Goal: Information Seeking & Learning: Find specific fact

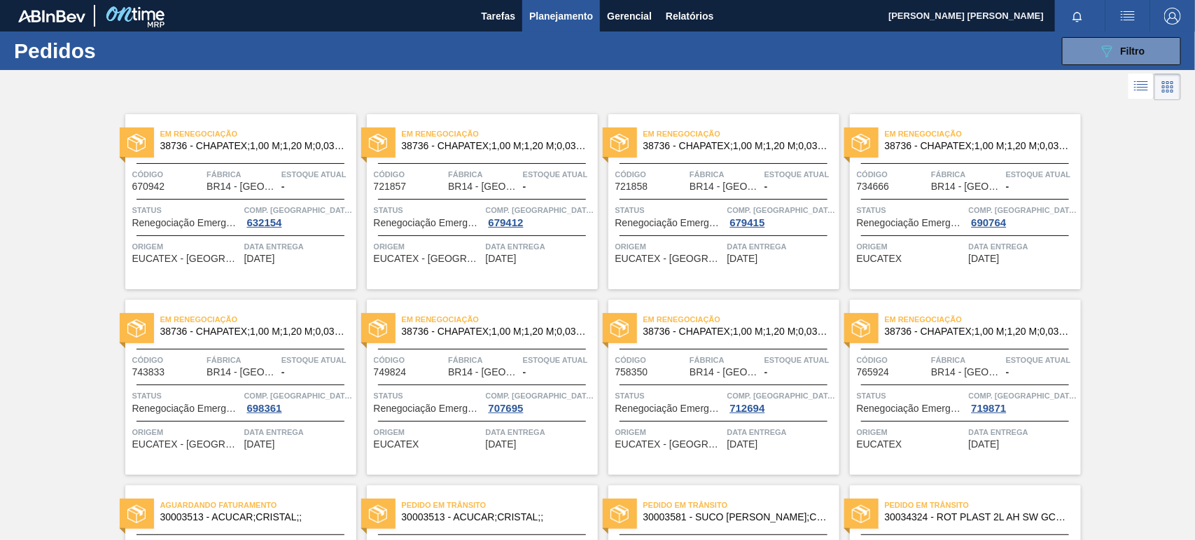
drag, startPoint x: 1071, startPoint y: 43, endPoint x: 1057, endPoint y: 67, distance: 27.0
click at [1072, 43] on button "089F7B8B-B2A5-4AFE-B5C0-19BA573D28AC Filtro" at bounding box center [1121, 51] width 119 height 28
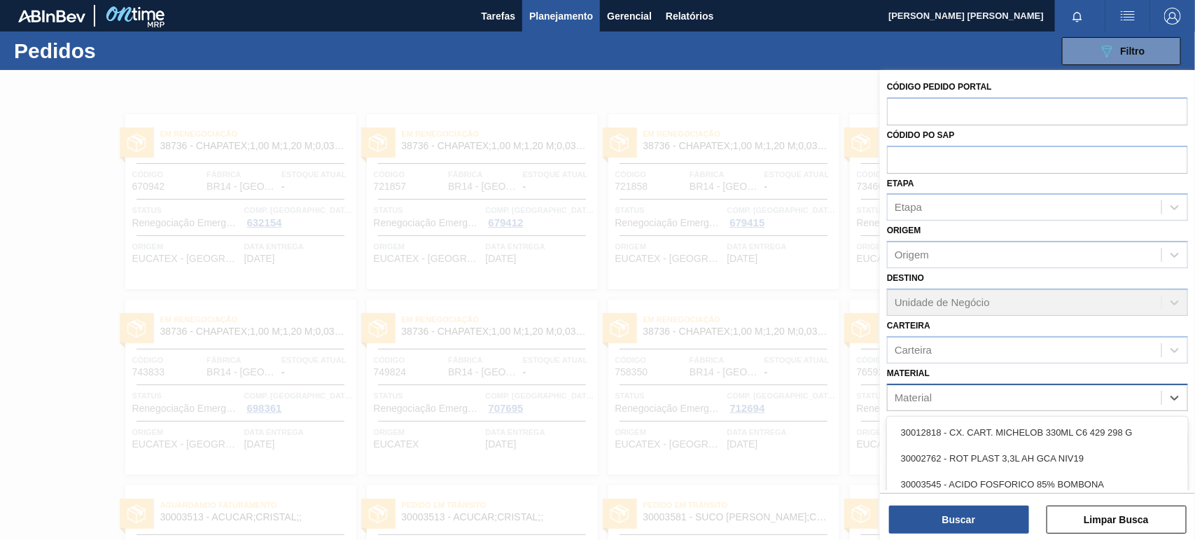
click at [946, 399] on div "Material" at bounding box center [1025, 397] width 274 height 20
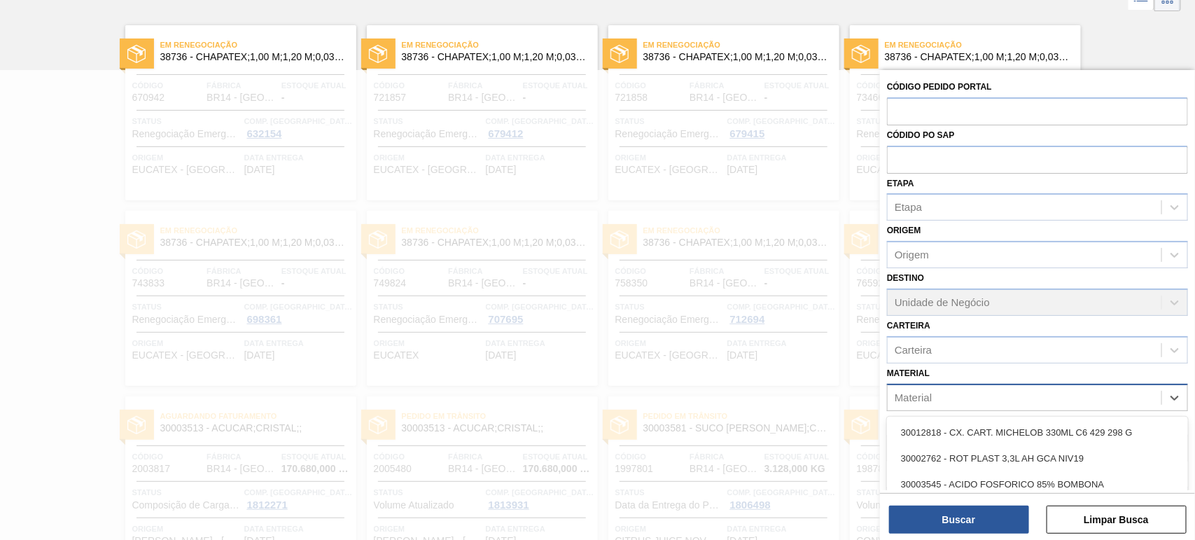
scroll to position [90, 0]
paste input "30030679"
type input "30030679"
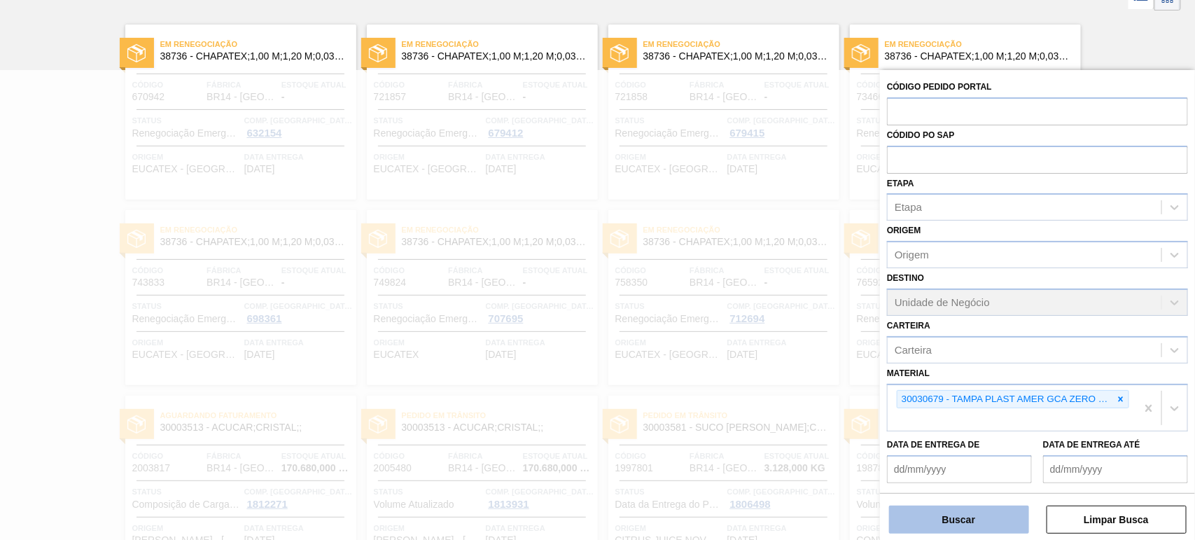
click at [1014, 524] on button "Buscar" at bounding box center [959, 520] width 140 height 28
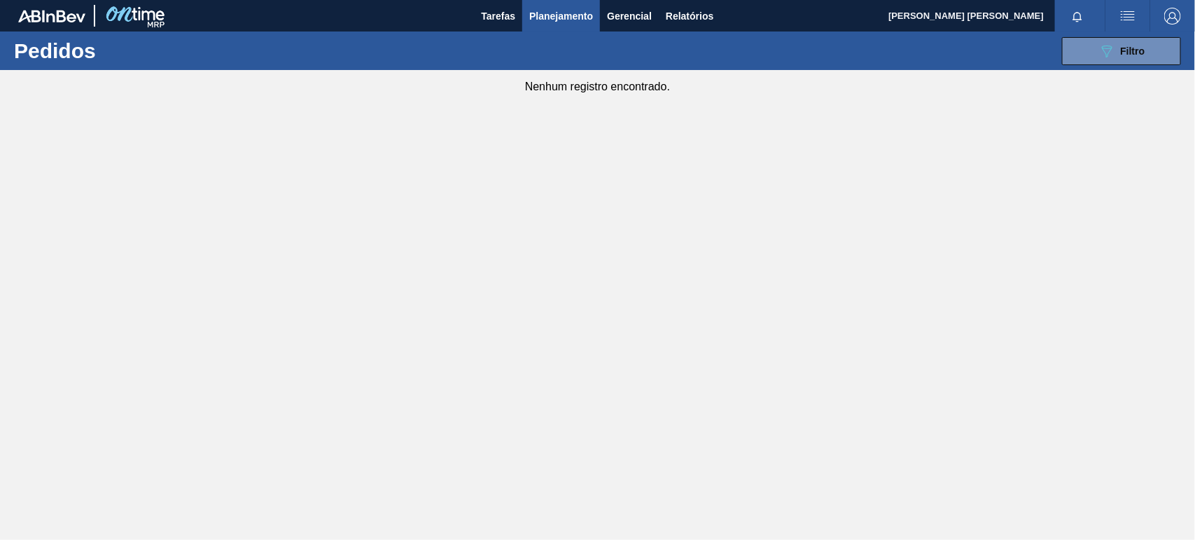
scroll to position [0, 0]
click at [1110, 60] on button "089F7B8B-B2A5-4AFE-B5C0-19BA573D28AC Filtro" at bounding box center [1121, 51] width 119 height 28
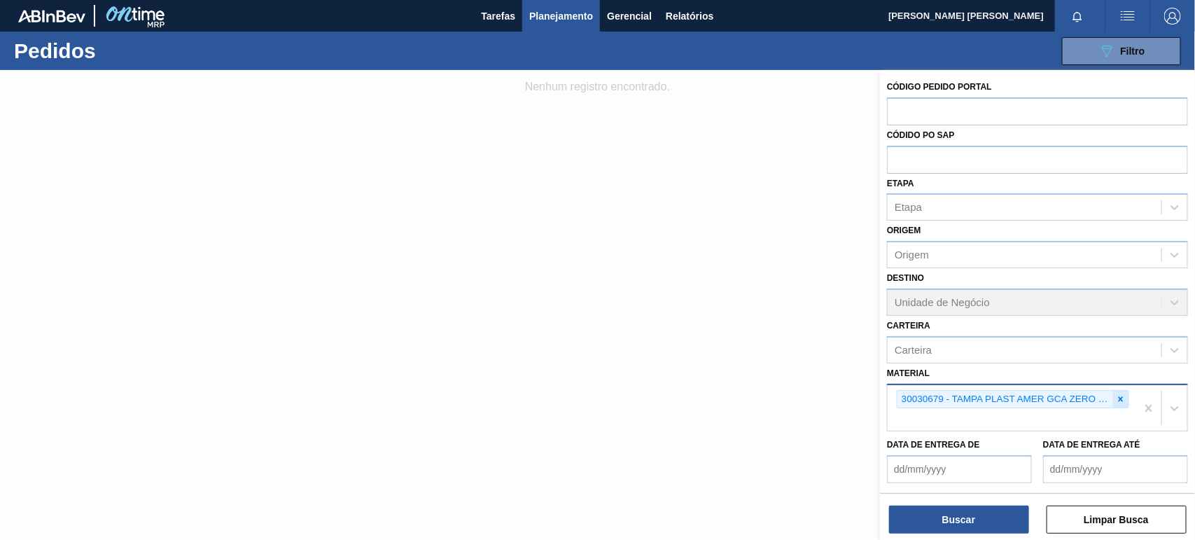
click at [1119, 397] on icon at bounding box center [1121, 398] width 5 height 5
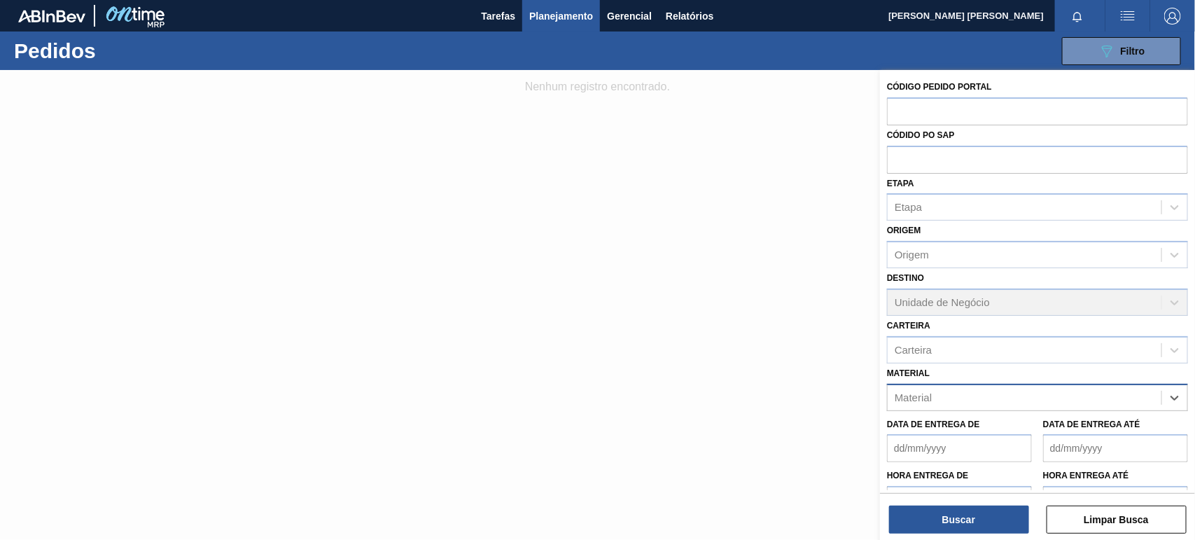
paste input "30034324"
type input "30034324"
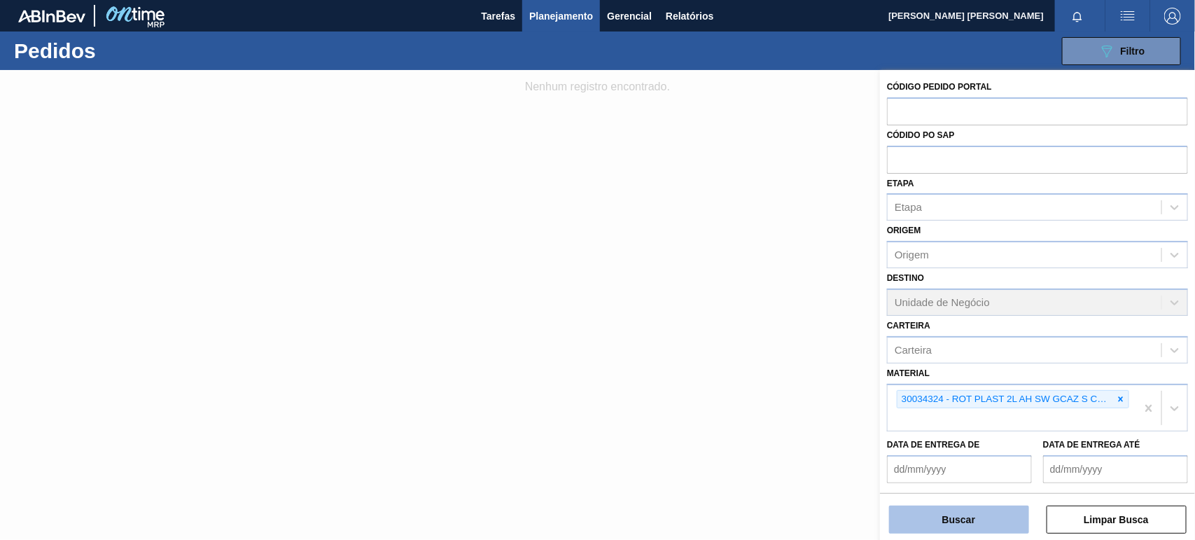
click at [1016, 509] on button "Buscar" at bounding box center [959, 520] width 140 height 28
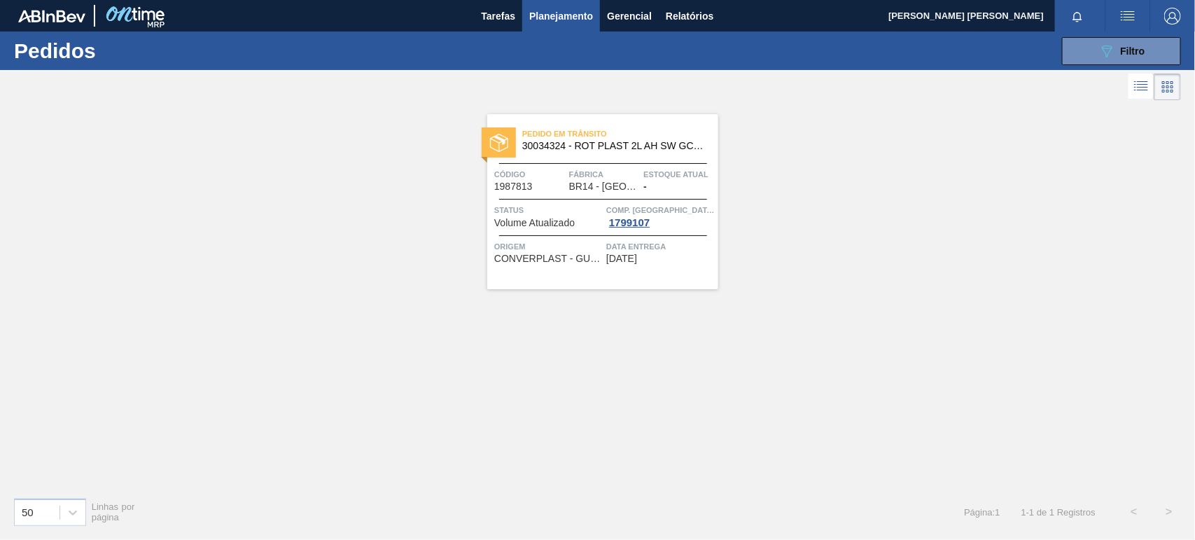
click at [1138, 90] on icon at bounding box center [1141, 86] width 17 height 17
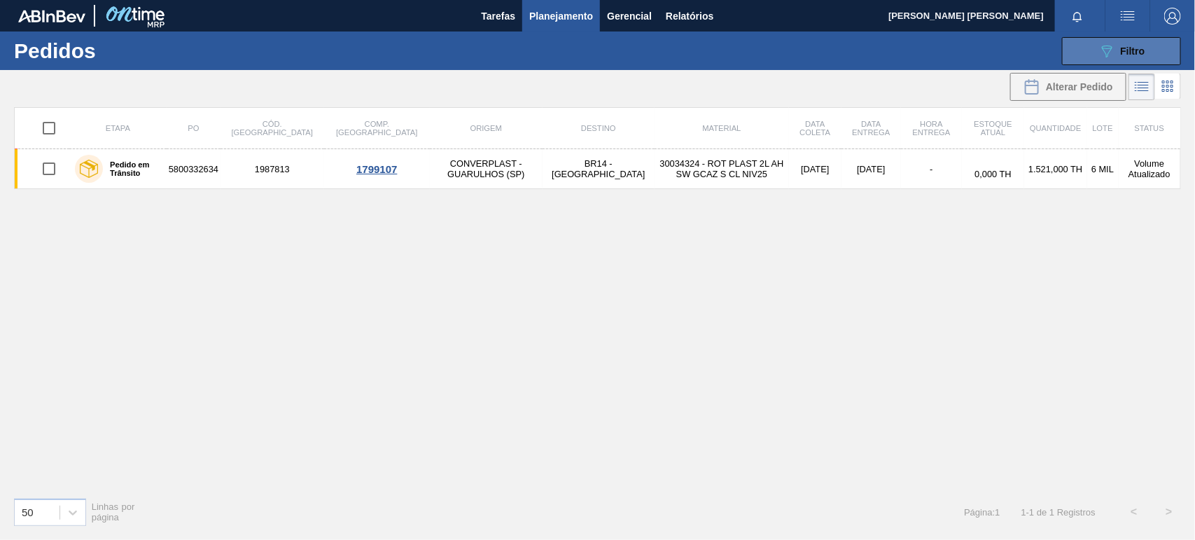
click at [1134, 53] on span "Filtro" at bounding box center [1133, 51] width 25 height 11
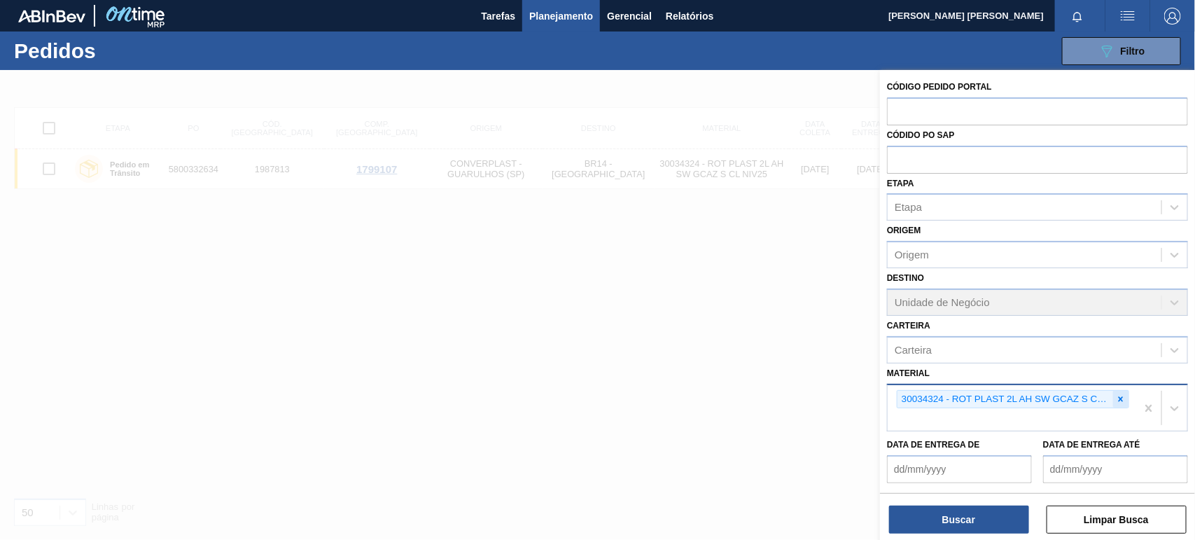
click at [1117, 399] on icon at bounding box center [1121, 399] width 10 height 10
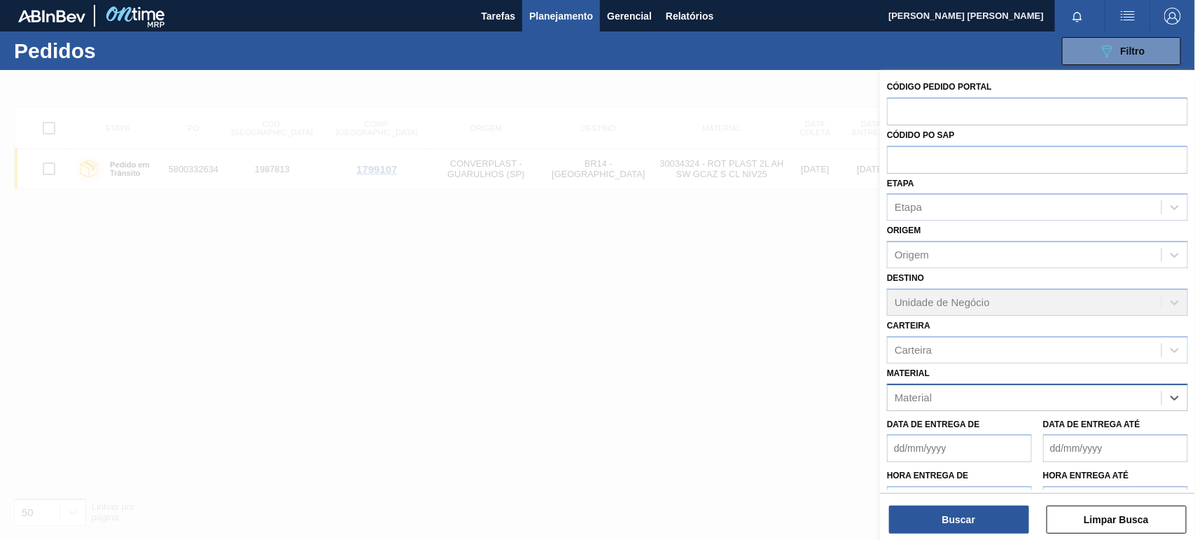
paste input "30002821"
type input "30002821"
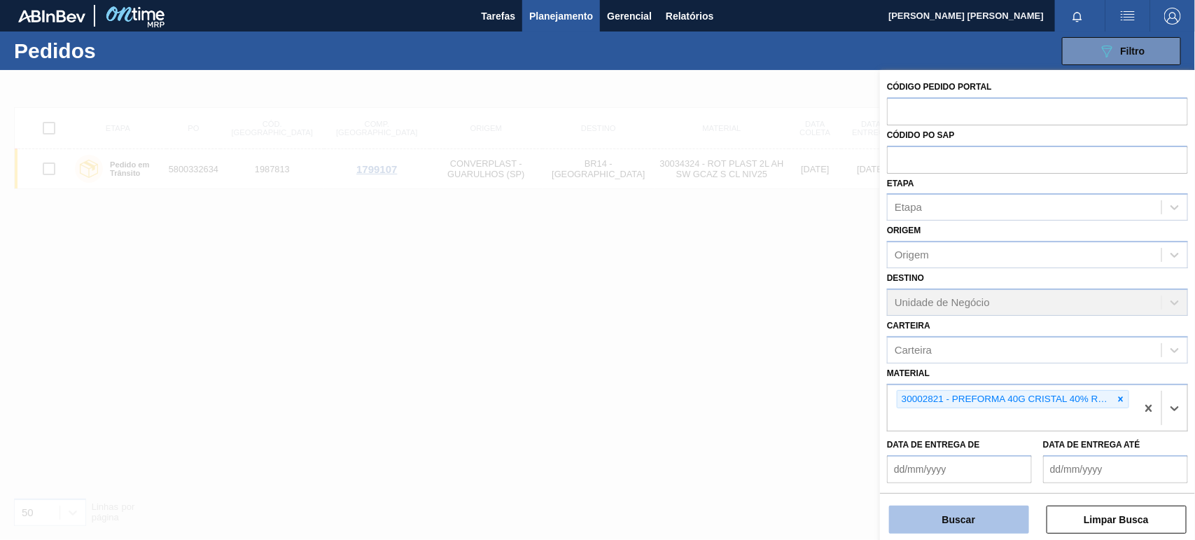
click at [938, 517] on button "Buscar" at bounding box center [959, 520] width 140 height 28
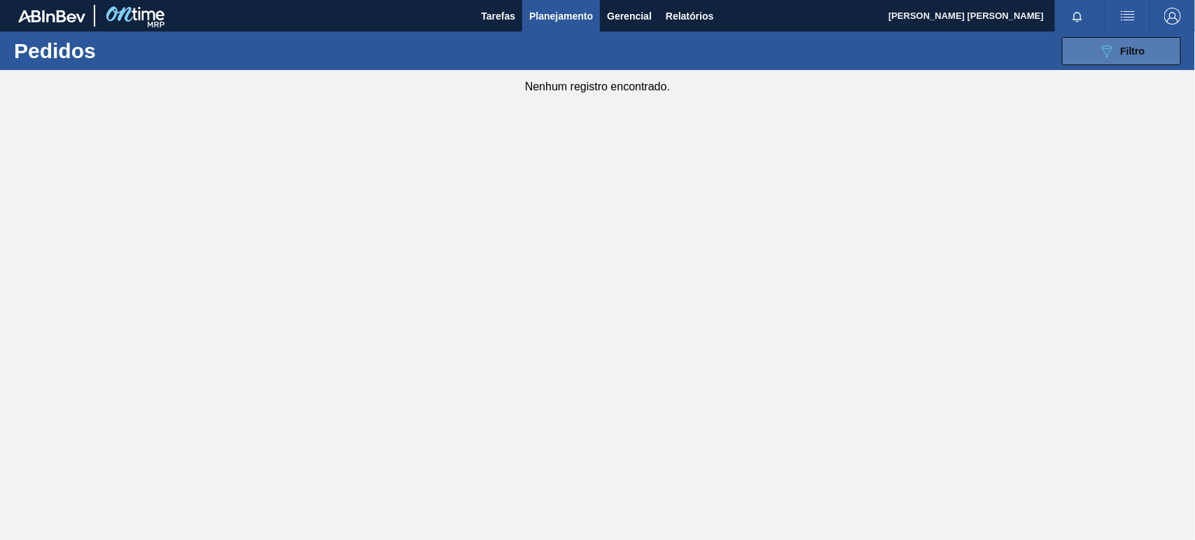
click at [1125, 51] on span "Filtro" at bounding box center [1133, 51] width 25 height 11
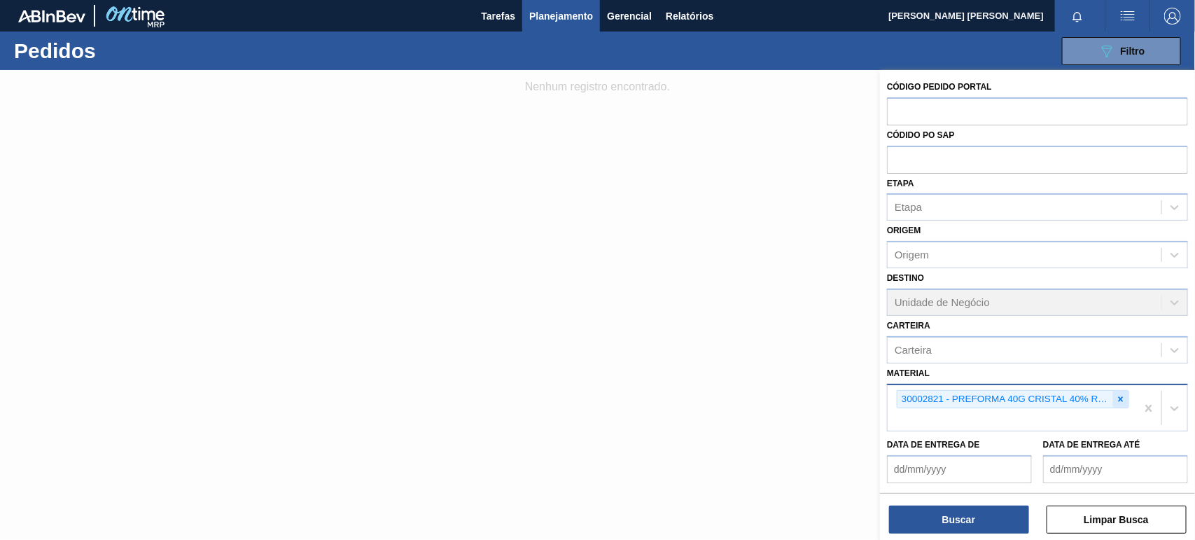
click at [1117, 396] on icon at bounding box center [1121, 399] width 10 height 10
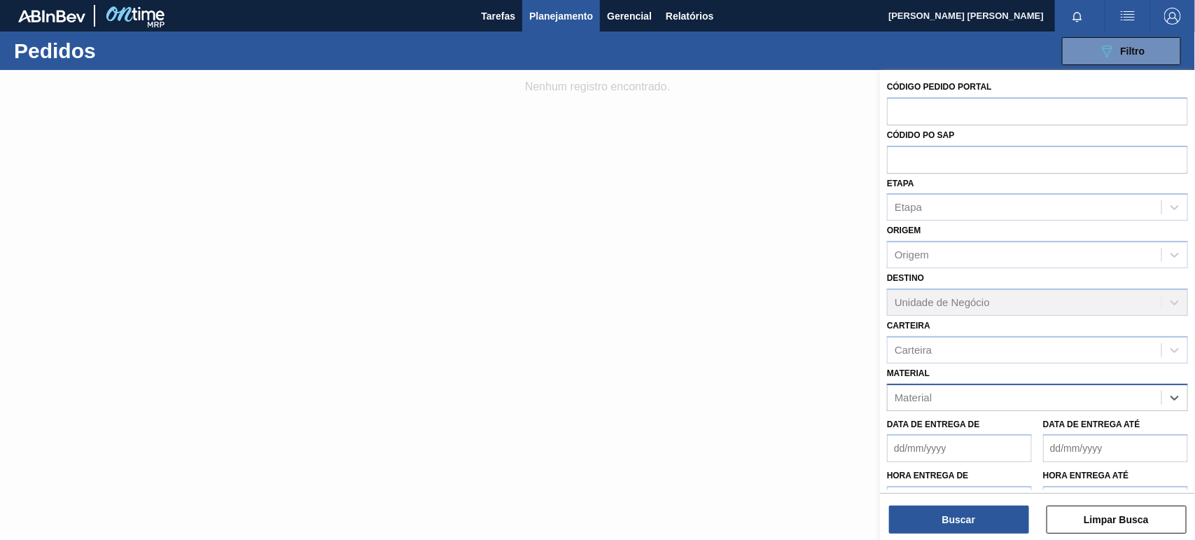
click at [1072, 411] on div "Data de Entrega de Data de Entrega até" at bounding box center [1038, 437] width 312 height 52
click at [1028, 403] on div "Material" at bounding box center [1025, 397] width 274 height 20
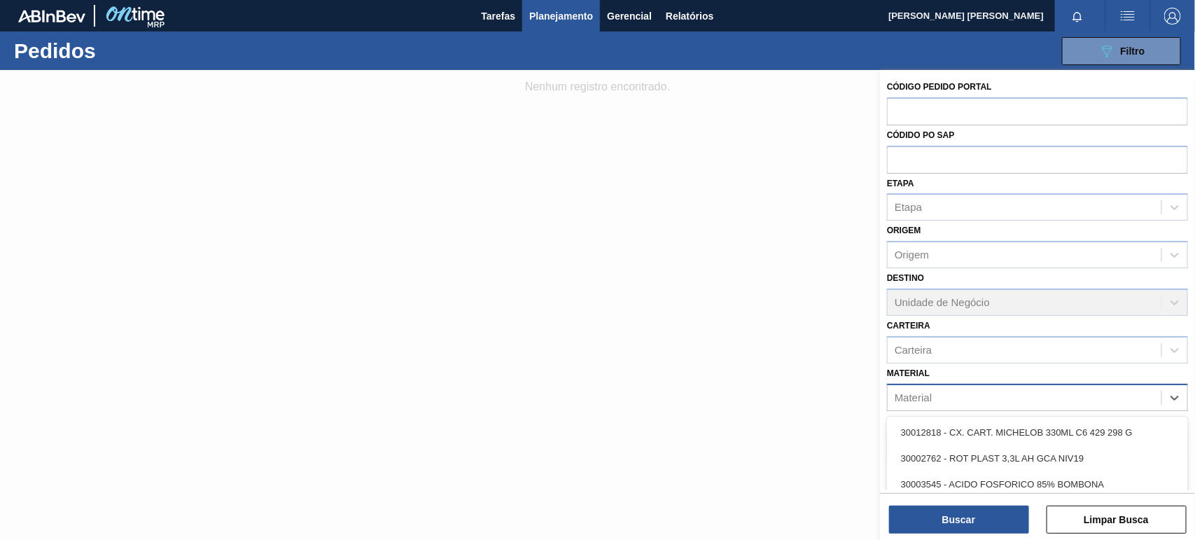
paste input "30003014"
type input "30003014"
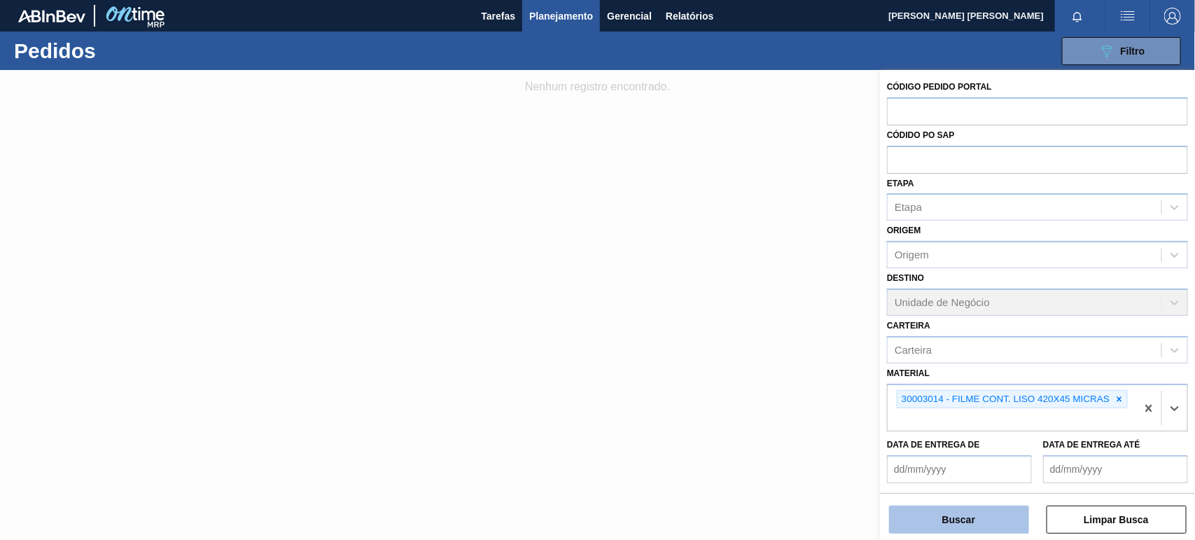
click at [1013, 527] on button "Buscar" at bounding box center [959, 520] width 140 height 28
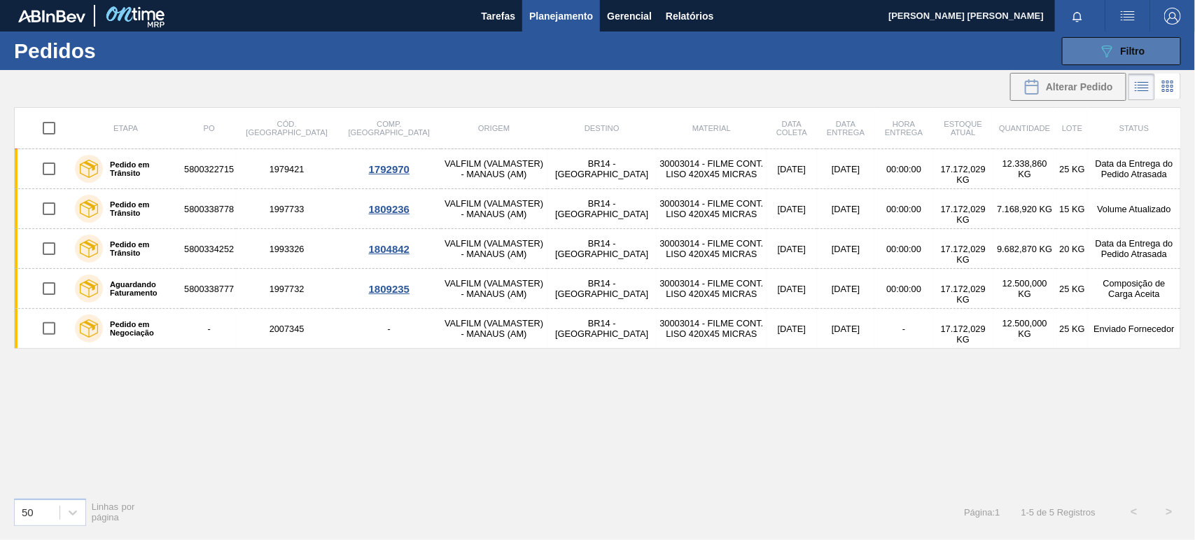
click at [1139, 57] on div "089F7B8B-B2A5-4AFE-B5C0-19BA573D28AC Filtro" at bounding box center [1122, 51] width 47 height 17
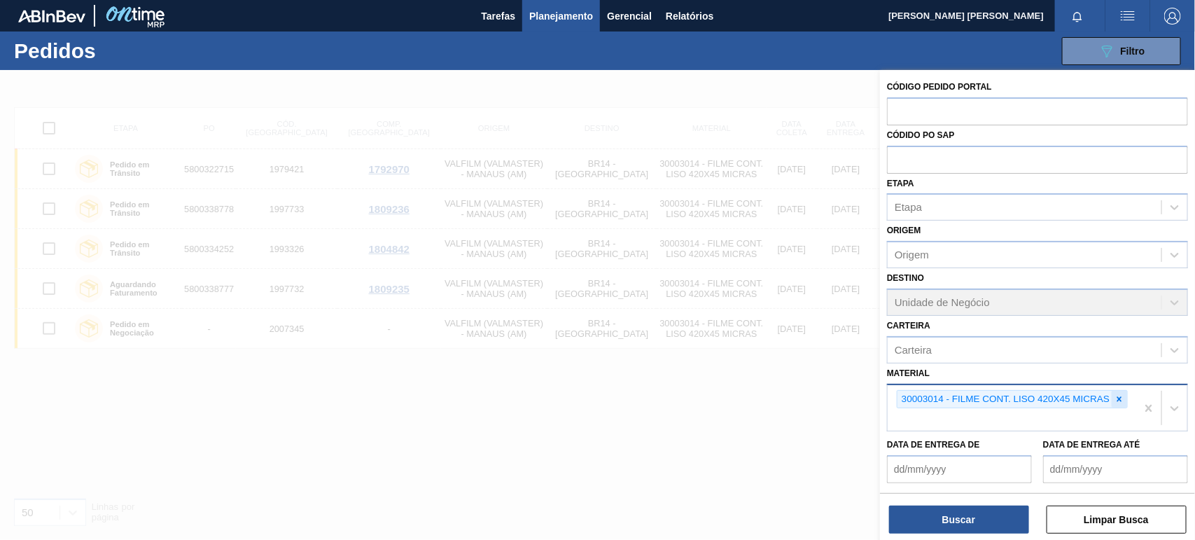
click at [1119, 399] on icon at bounding box center [1120, 399] width 10 height 10
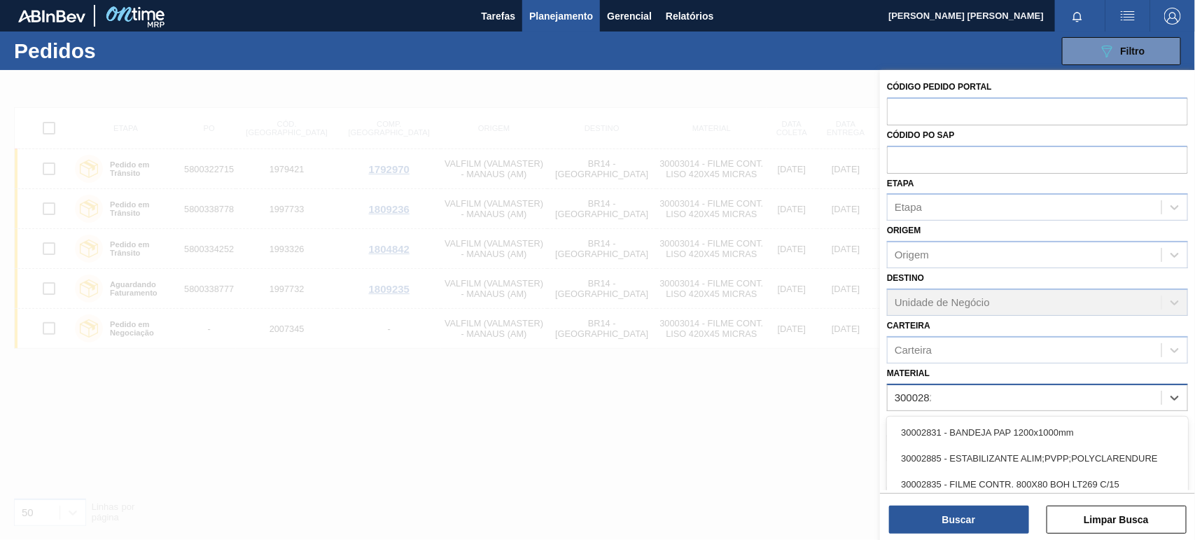
type input "30002821"
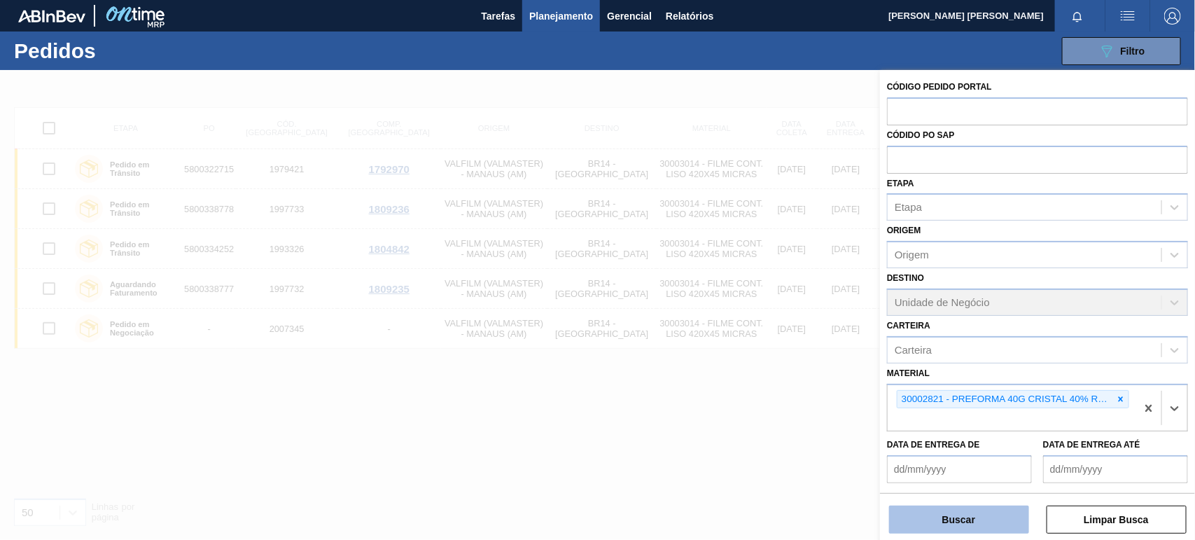
click at [989, 515] on button "Buscar" at bounding box center [959, 520] width 140 height 28
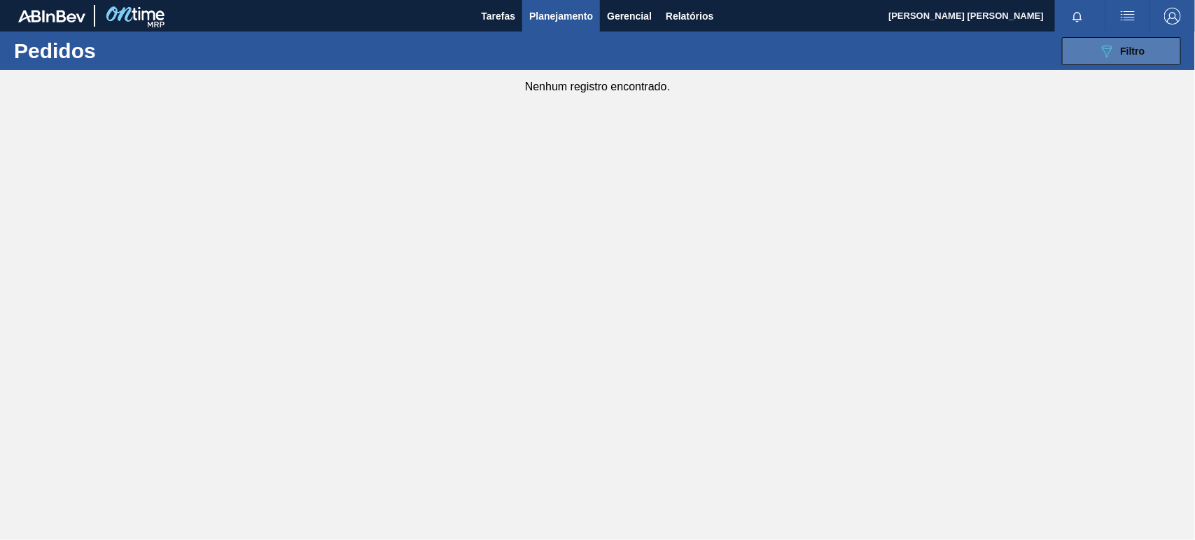
click at [1111, 56] on icon "089F7B8B-B2A5-4AFE-B5C0-19BA573D28AC" at bounding box center [1107, 51] width 17 height 17
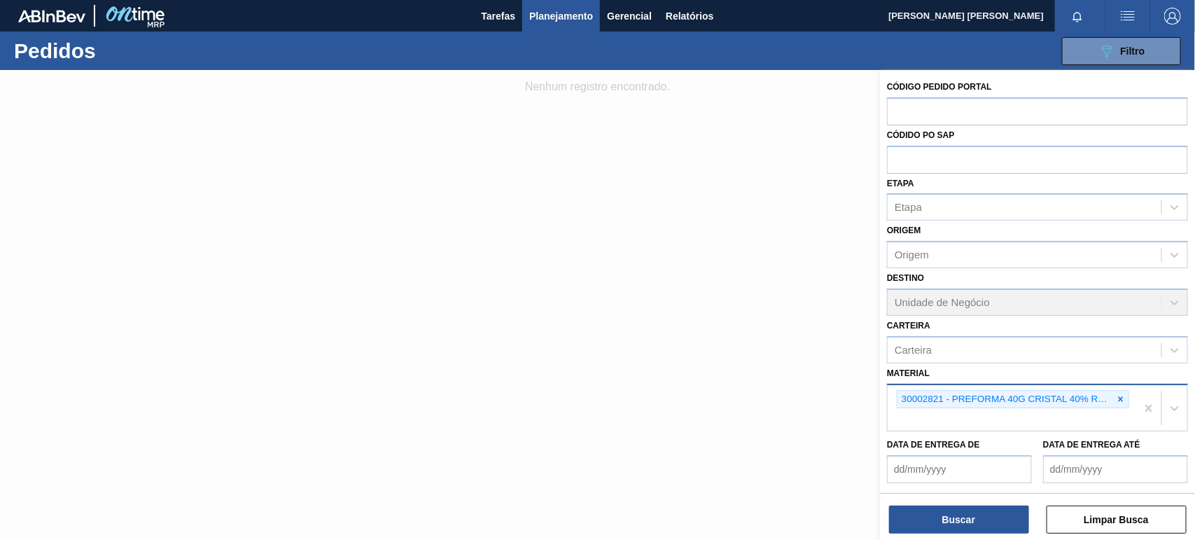
click at [960, 415] on div "30002821 - PREFORMA 40G CRISTAL 40% RECICLADA" at bounding box center [1012, 408] width 249 height 46
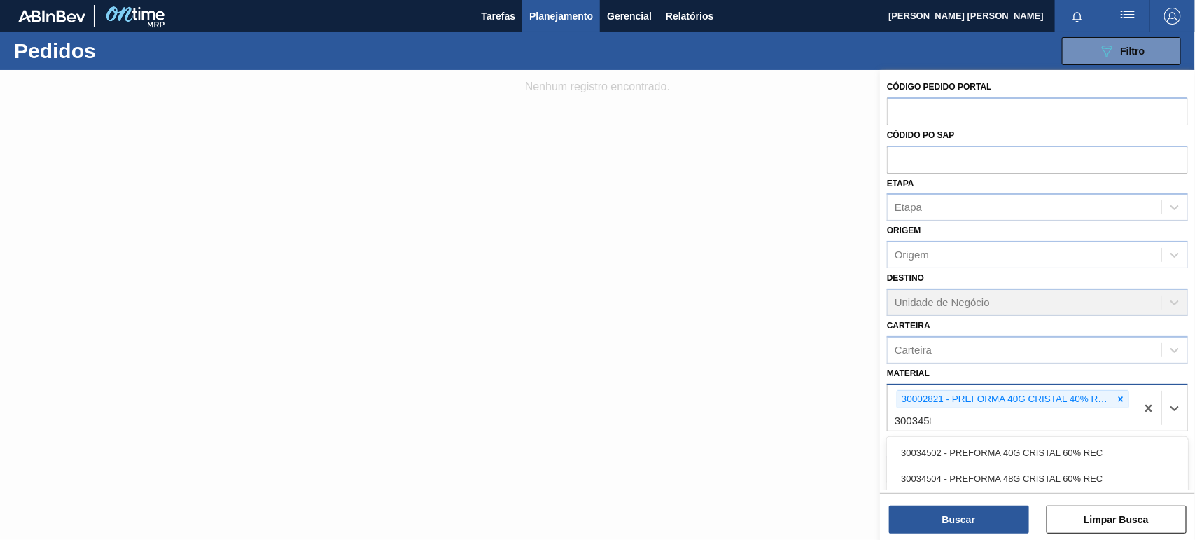
type input "30034502"
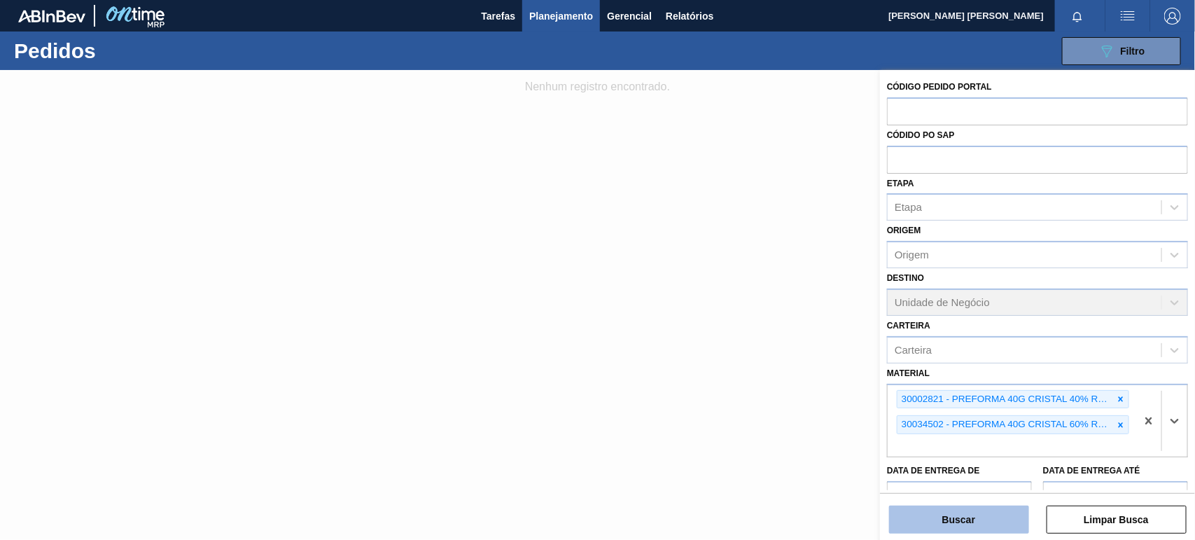
click at [993, 511] on button "Buscar" at bounding box center [959, 520] width 140 height 28
